Goal: Task Accomplishment & Management: Manage account settings

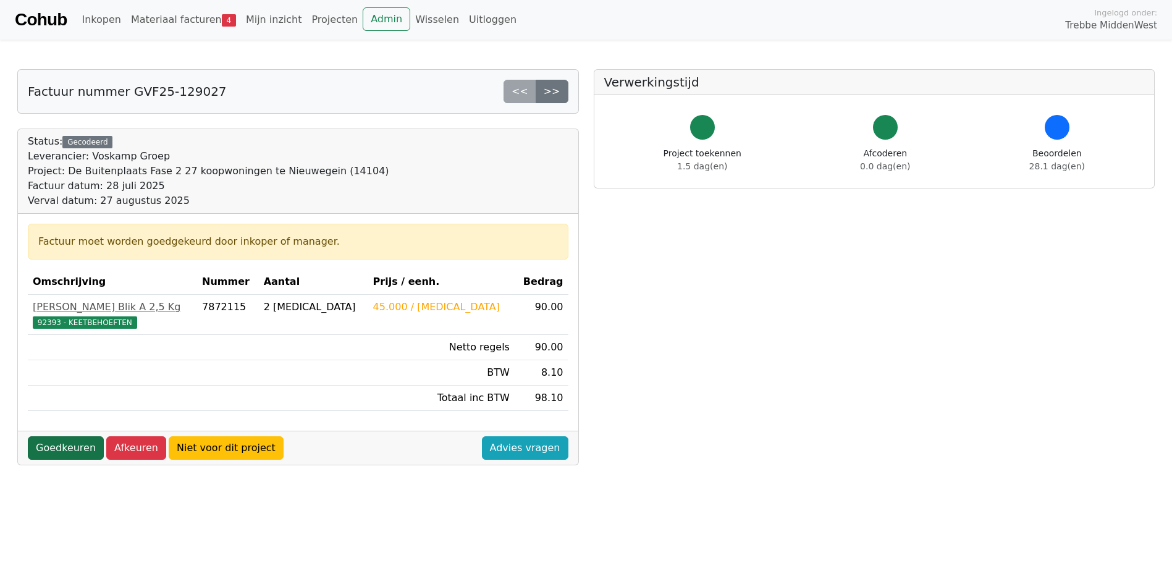
click at [62, 451] on link "Goedkeuren" at bounding box center [66, 447] width 76 height 23
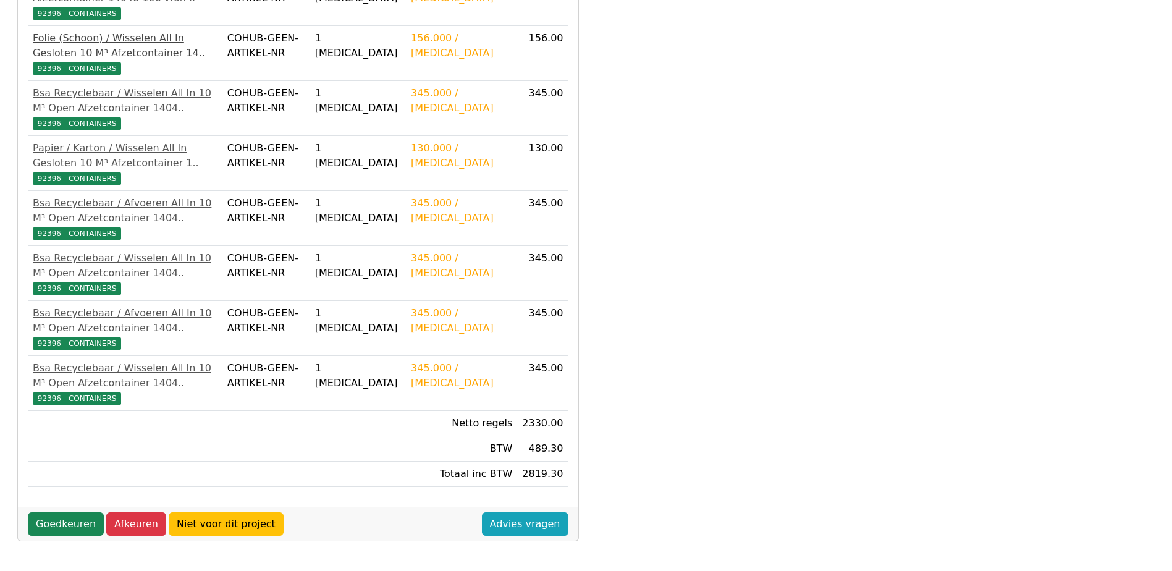
scroll to position [394, 0]
click at [74, 528] on link "Goedkeuren" at bounding box center [66, 523] width 76 height 23
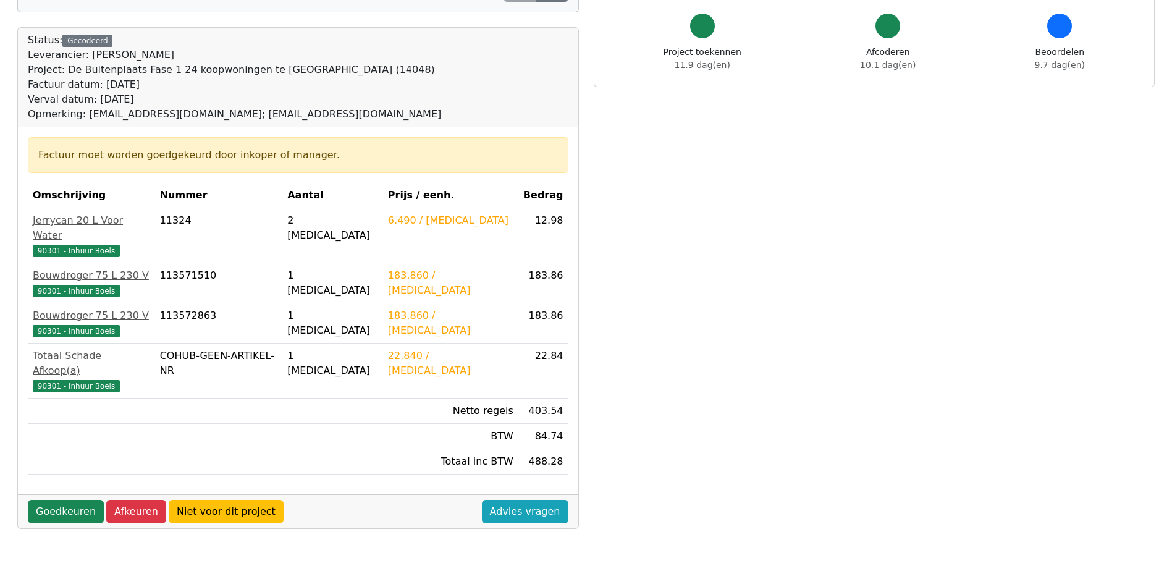
scroll to position [124, 0]
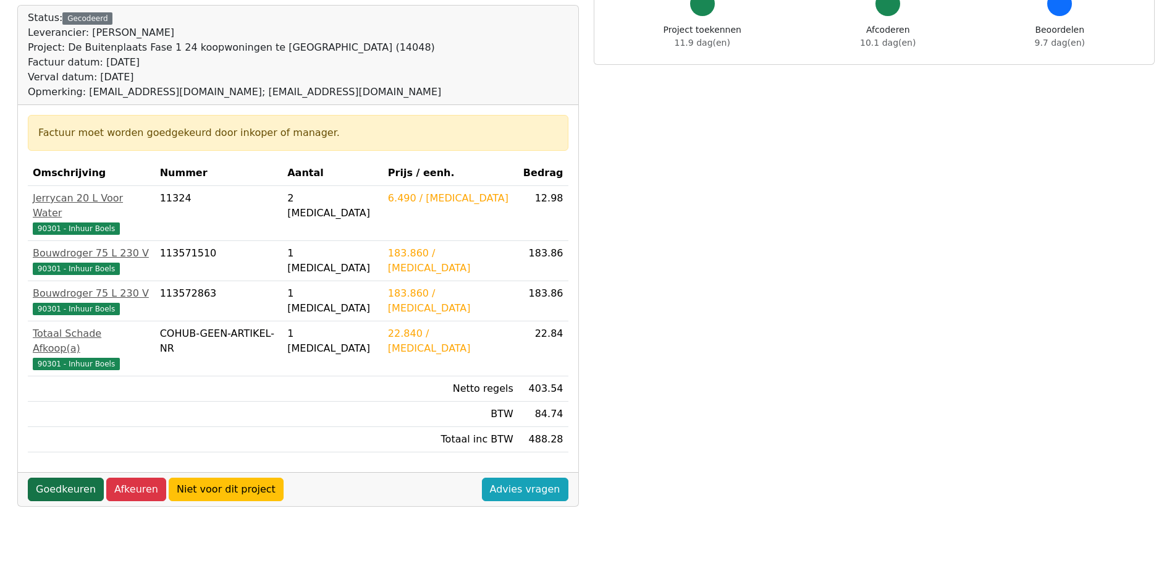
click at [59, 478] on link "Goedkeuren" at bounding box center [66, 489] width 76 height 23
